Goal: Information Seeking & Learning: Learn about a topic

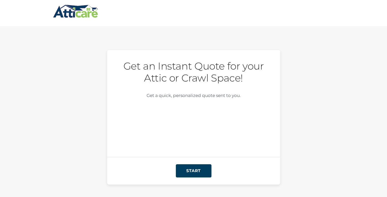
click at [81, 9] on img at bounding box center [75, 11] width 45 height 15
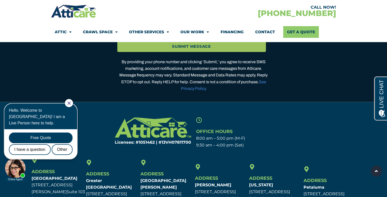
scroll to position [1482, 0]
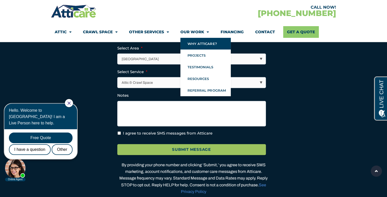
click at [206, 42] on link "Why Atticare?" at bounding box center [205, 44] width 50 height 12
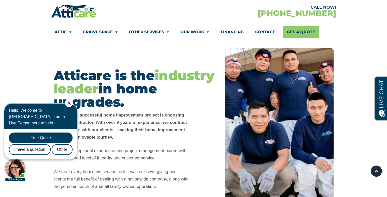
scroll to position [102, 0]
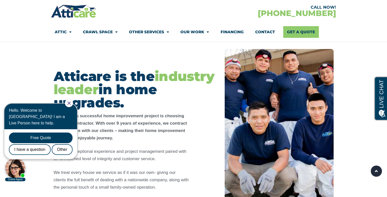
click at [139, 114] on strong "The key to a successful home improvement project is choosing the right contract…" at bounding box center [120, 127] width 133 height 27
click at [70, 104] on icon "Close Chat" at bounding box center [68, 103] width 3 height 3
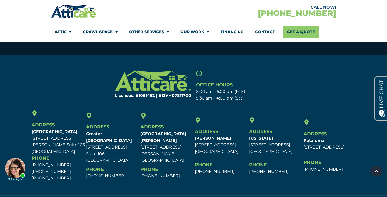
scroll to position [1031, 0]
